Goal: Transaction & Acquisition: Purchase product/service

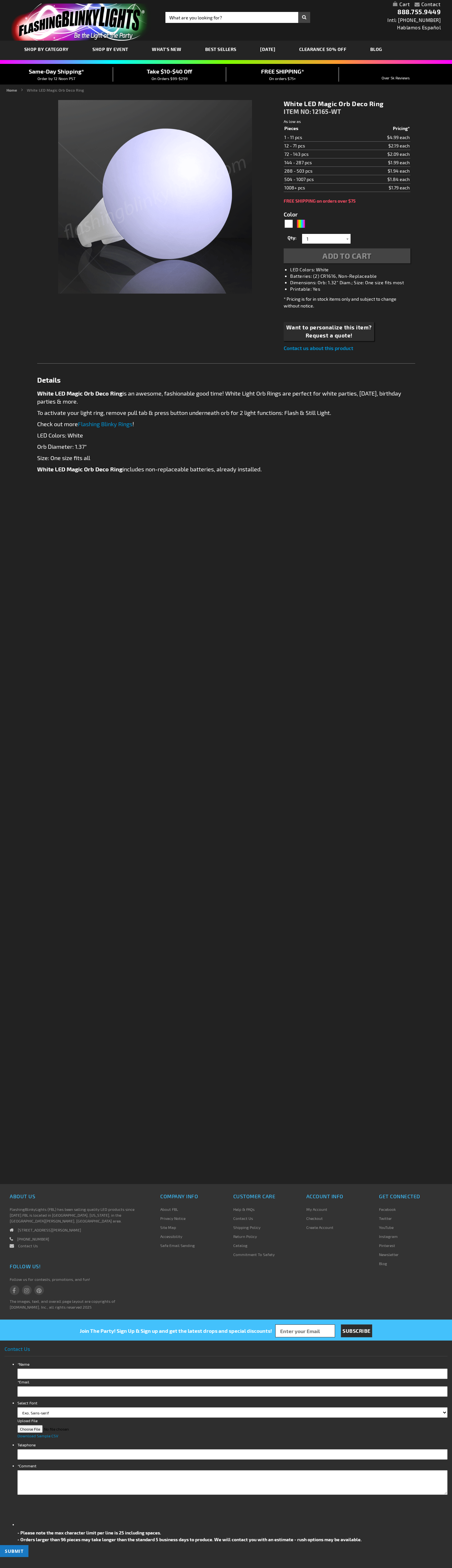
type input "5646"
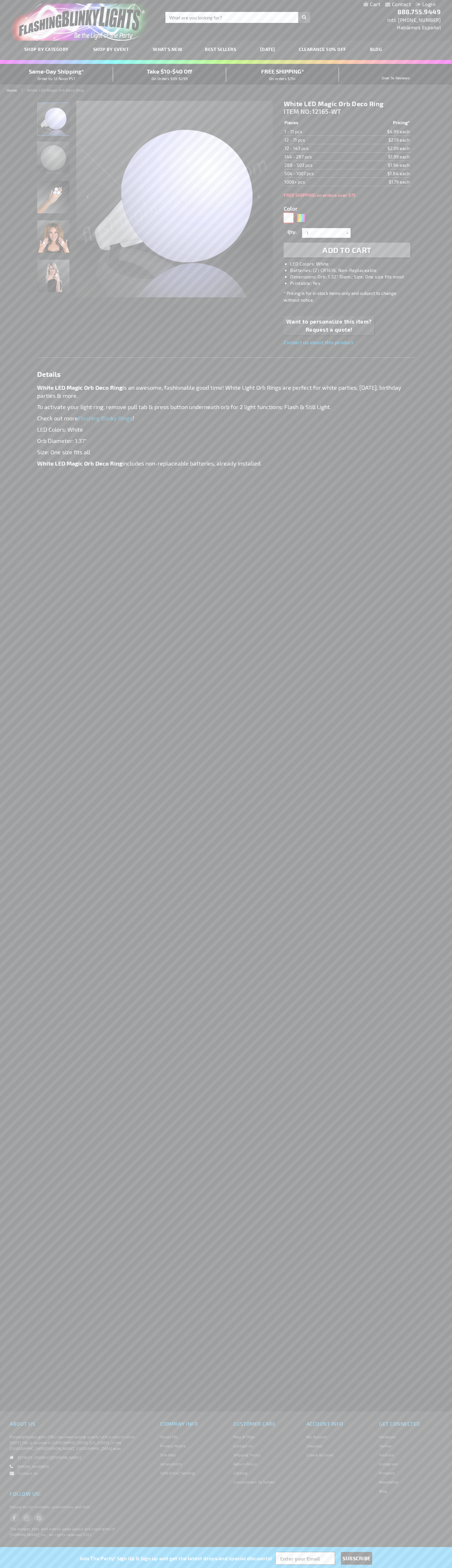
click at [288, 218] on div "White" at bounding box center [288, 218] width 10 height 10
click at [347, 250] on span "Add to Cart" at bounding box center [347, 250] width 49 height 9
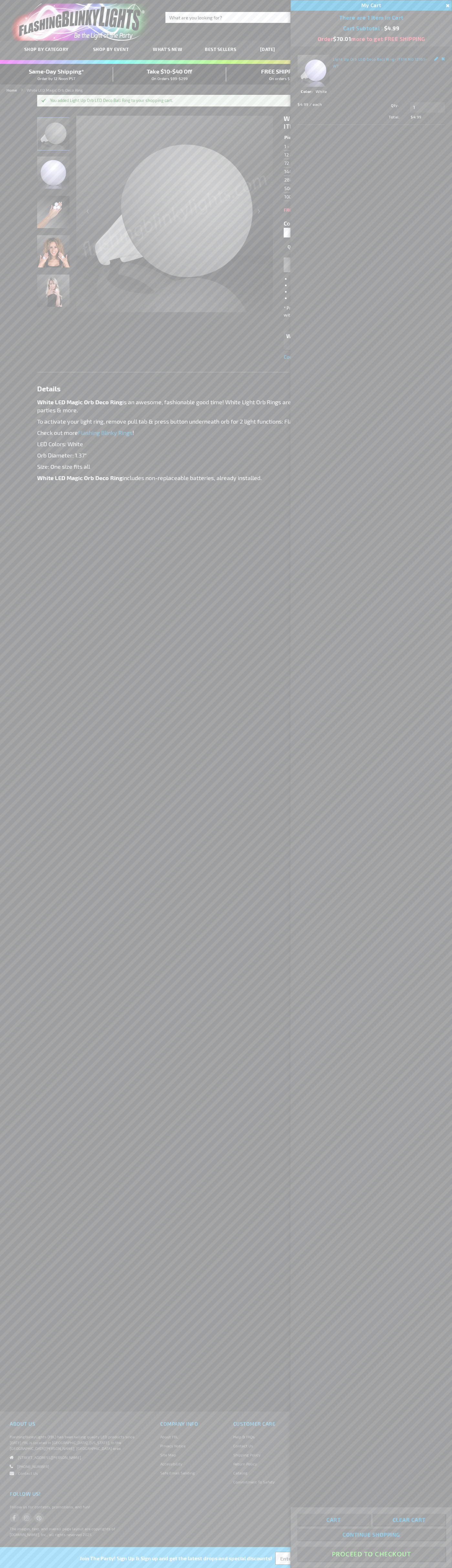
click at [371, 1554] on button "Proceed To Checkout" at bounding box center [371, 1554] width 148 height 15
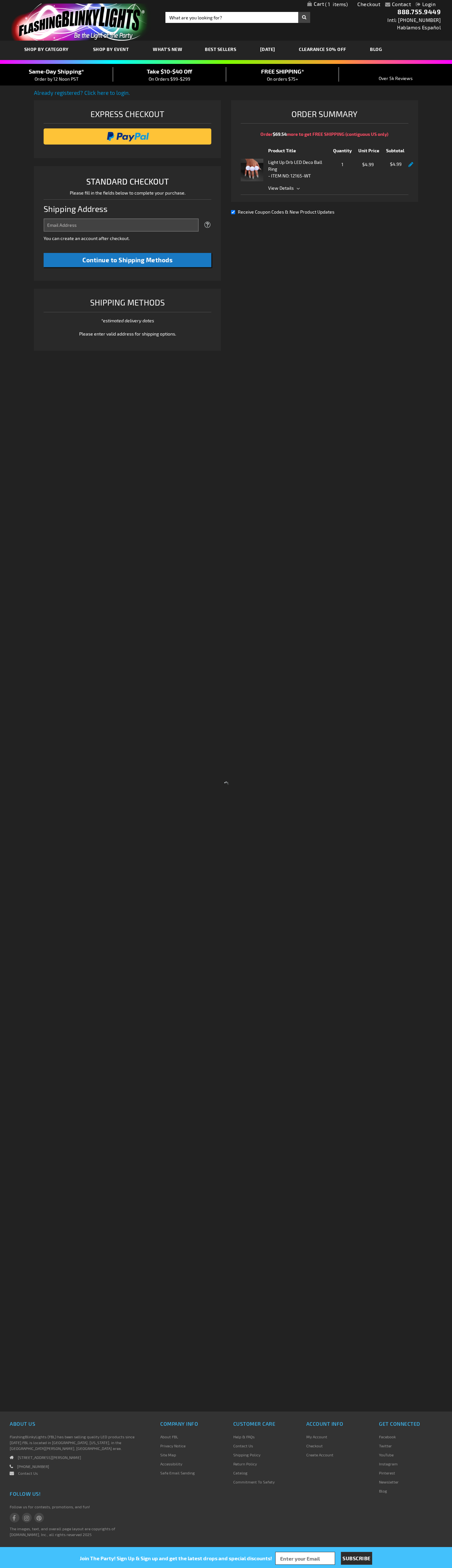
select select "US"
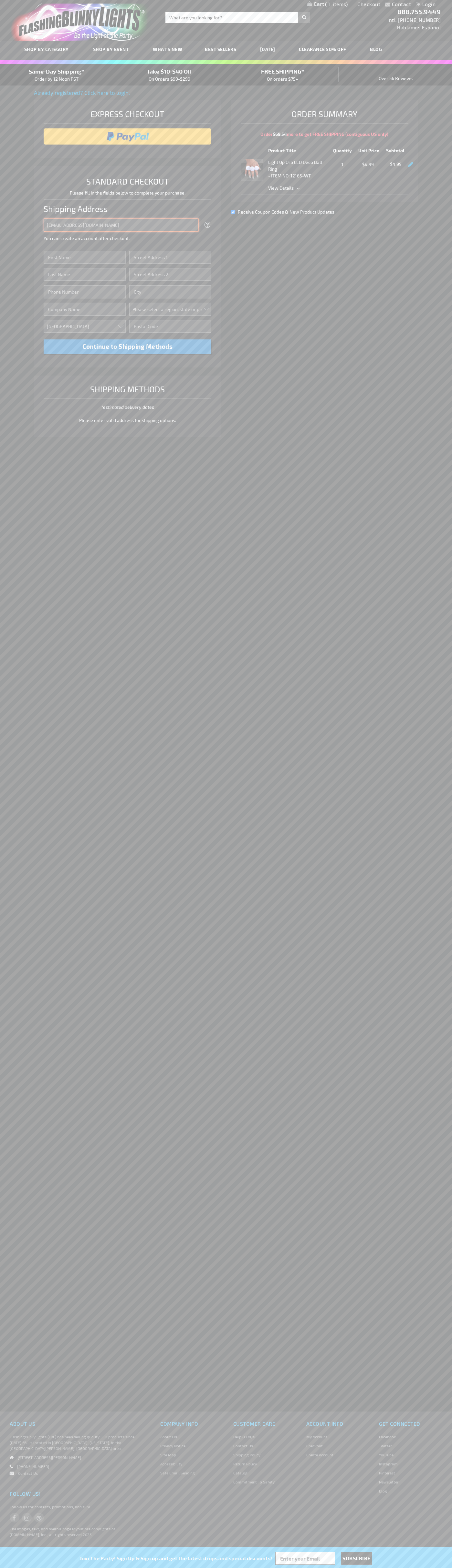
type input "johnsmith005@storebotmail.joonix.net"
type input "John"
type input "4021 Vernon Avenue"
type input "First floor"
type input "st. louis park"
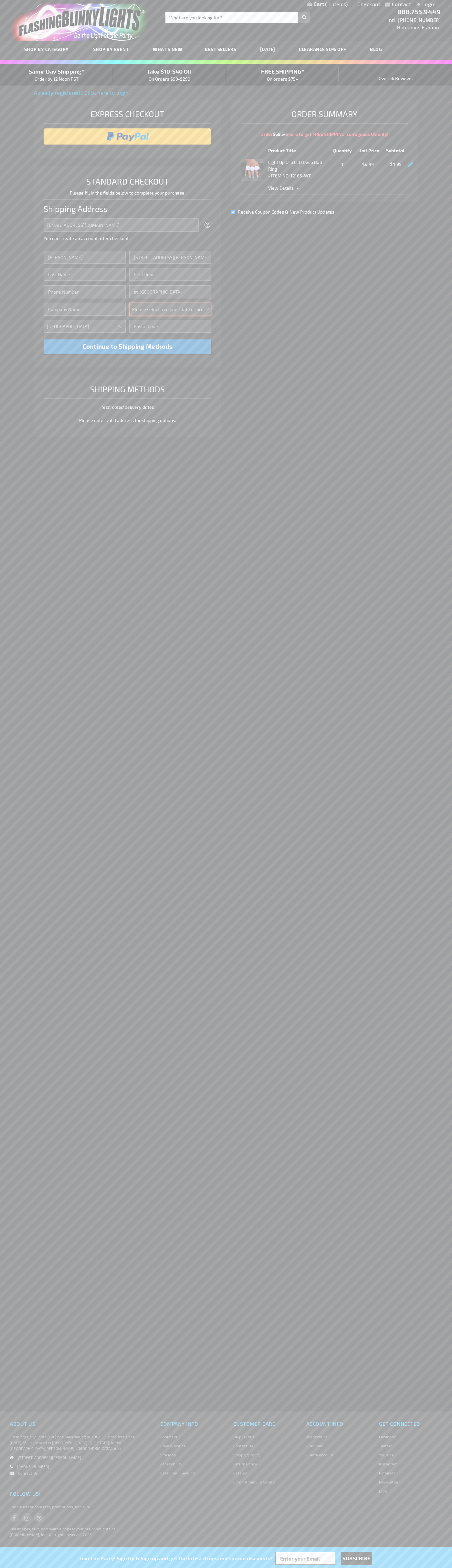
select select "34"
type input "55416"
type input "Smith"
type input "6502530000"
type input "John Smith"
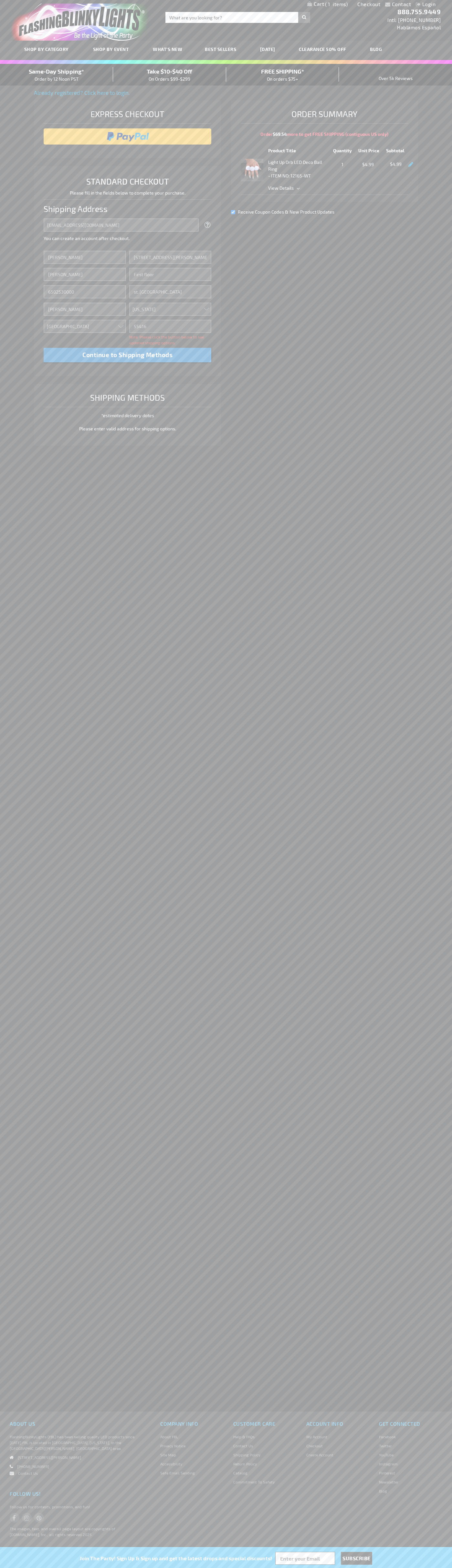
click at [57, 75] on div "Same-Day Shipping* Order by 12 Noon PST" at bounding box center [57, 74] width 113 height 15
click at [127, 136] on input "image" at bounding box center [127, 136] width 161 height 13
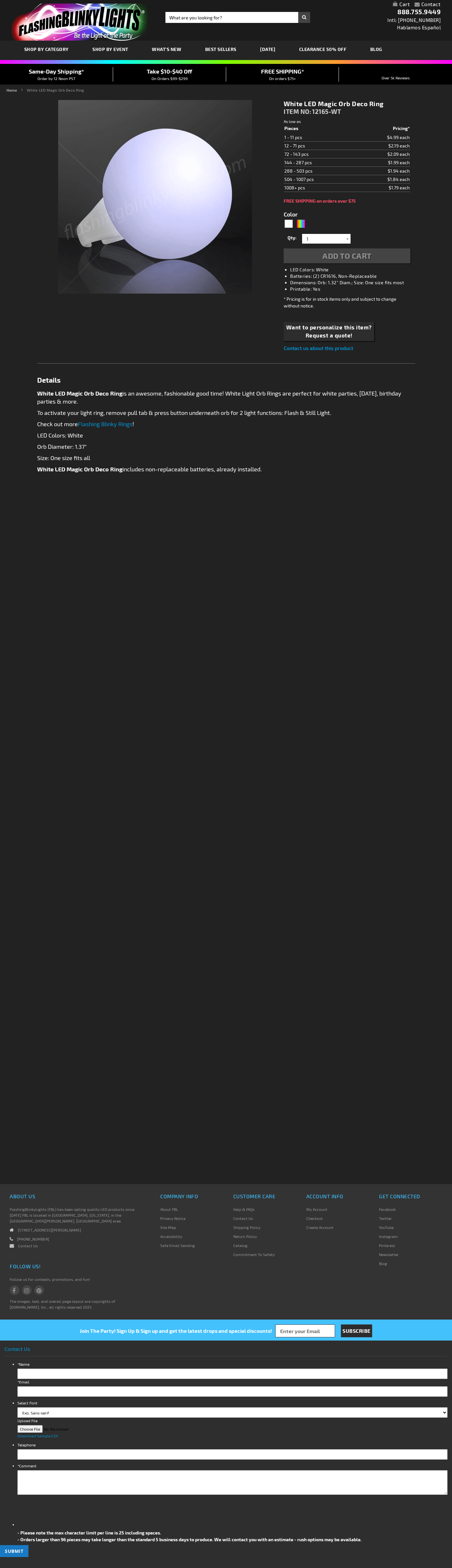
type input "5646"
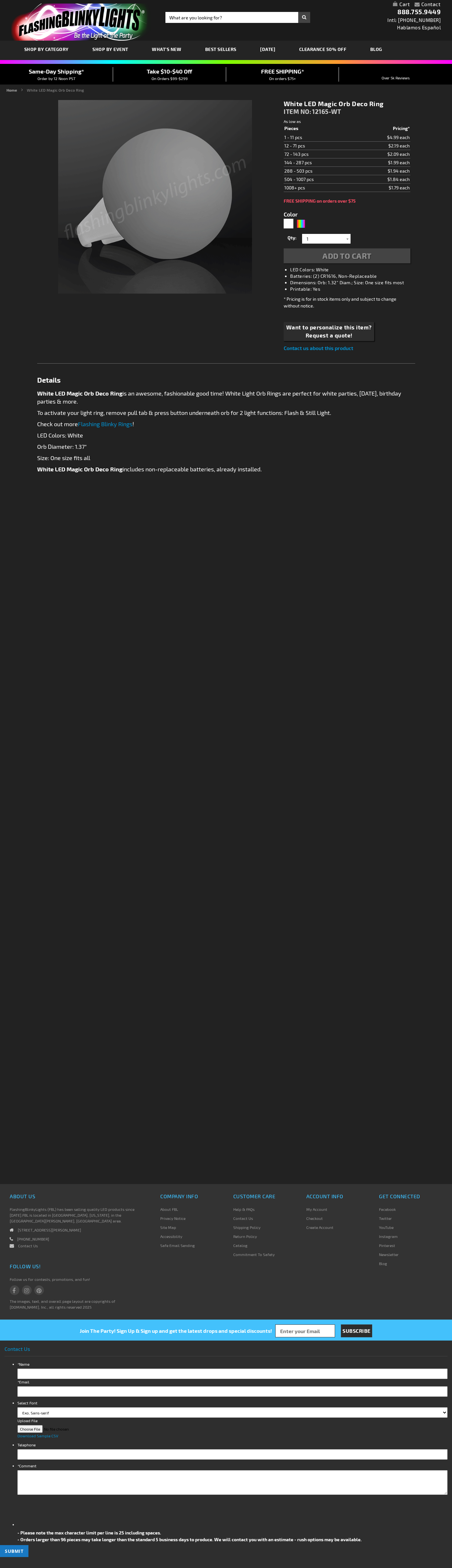
type input "5646"
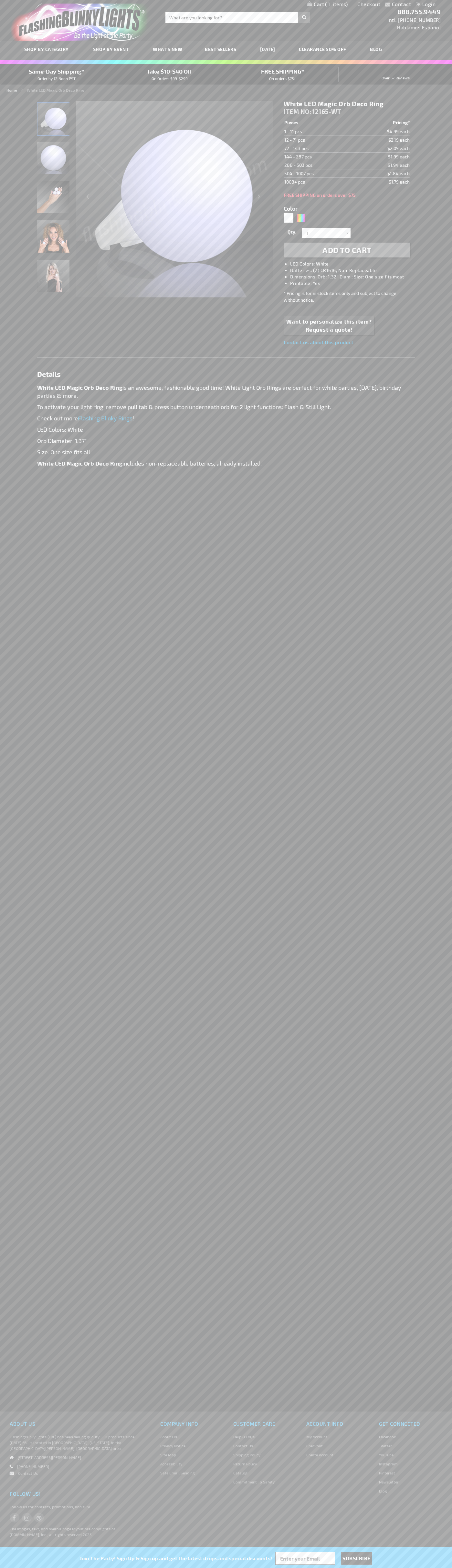
click at [327, 4] on span "1" at bounding box center [336, 4] width 23 height 6
